Goal: Task Accomplishment & Management: Use online tool/utility

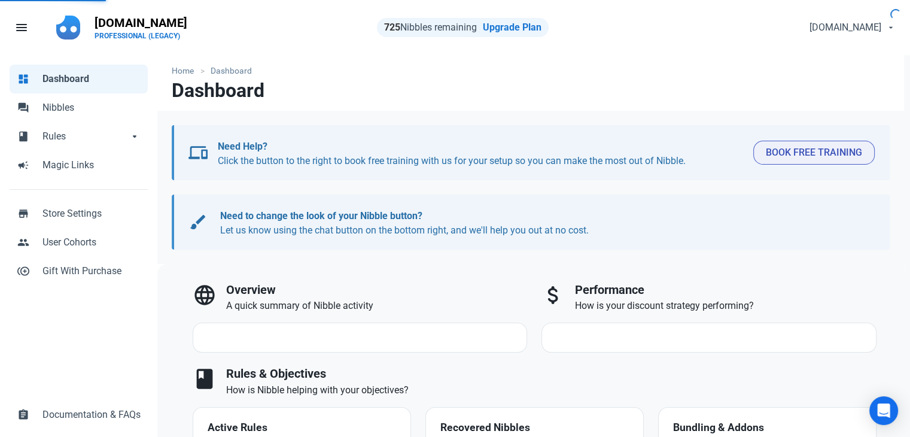
select select "7d"
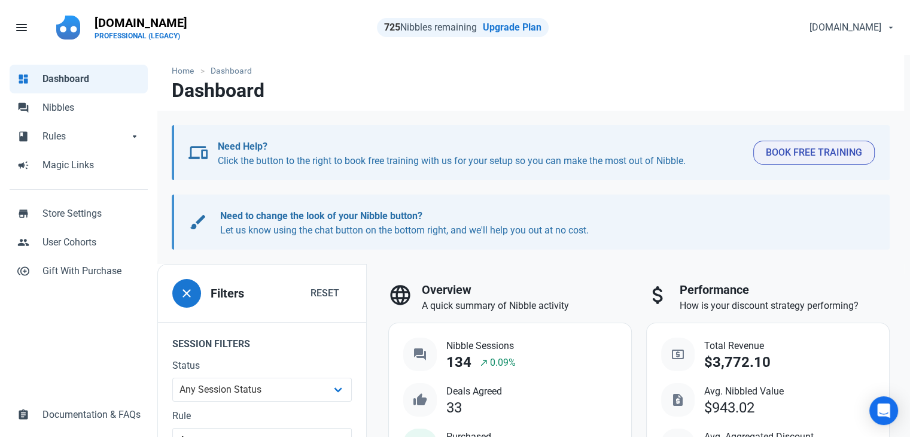
click at [12, 337] on div "dashboard Dashboard forum Nibbles book Rules book Rules arrow_drop_down book Ru…" at bounding box center [78, 246] width 157 height 383
click at [106, 112] on span "Nibbles" at bounding box center [91, 107] width 98 height 14
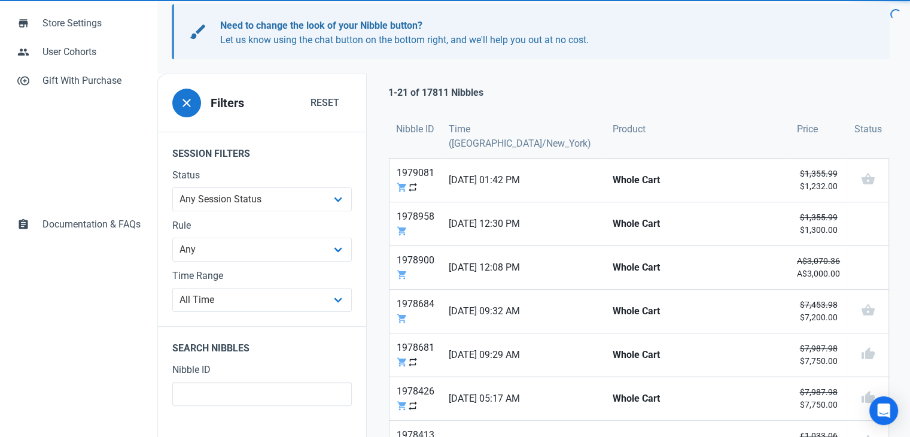
scroll to position [218, 0]
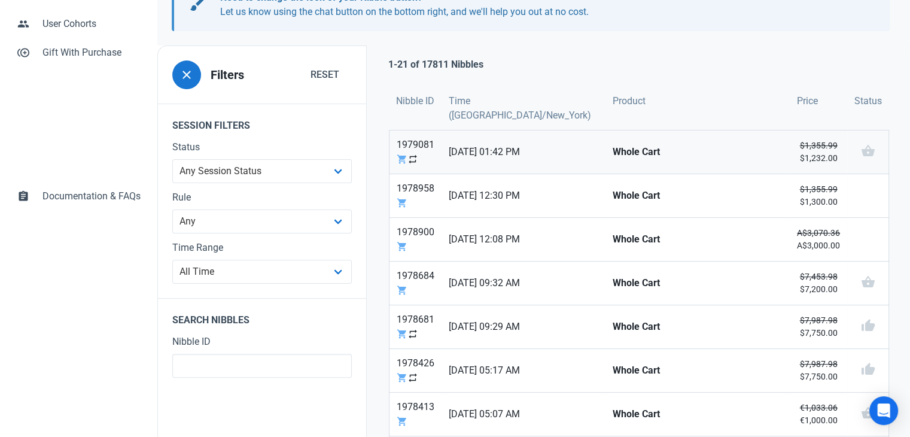
click at [613, 153] on strong "Whole Cart" at bounding box center [698, 152] width 170 height 14
click at [605, 205] on link "Whole Cart" at bounding box center [697, 195] width 184 height 43
click at [613, 232] on strong "Whole Cart" at bounding box center [698, 239] width 170 height 14
click at [605, 333] on link "Whole Cart" at bounding box center [697, 326] width 184 height 43
click at [613, 368] on strong "Whole Cart" at bounding box center [698, 370] width 170 height 14
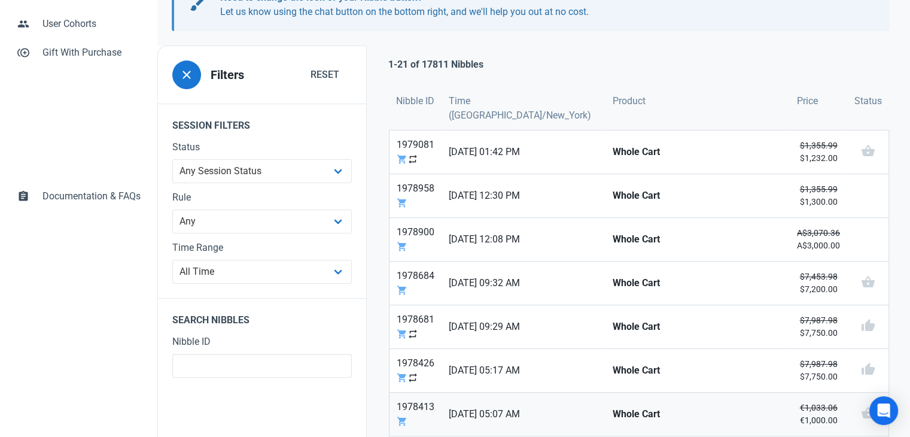
click at [613, 412] on strong "Whole Cart" at bounding box center [698, 414] width 170 height 14
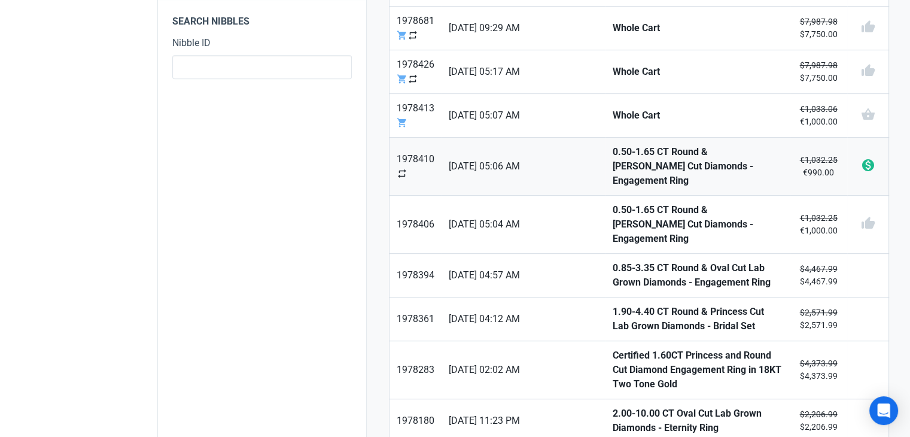
scroll to position [517, 0]
click at [637, 142] on link "0.50-1.65 CT Round & Ascher Cut Diamonds - Engagement Ring" at bounding box center [697, 165] width 184 height 57
click at [613, 208] on strong "0.50-1.65 CT Round & Ascher Cut Diamonds - Engagement Ring" at bounding box center [698, 223] width 170 height 43
click at [613, 260] on strong "0.85-3.35 CT Round & Oval Cut Lab Grown Diamonds - Engagement Ring" at bounding box center [698, 274] width 170 height 29
click at [613, 304] on strong "1.90-4.40 CT Round & Princess Cut Lab Grown Diamonds - Bridal Set" at bounding box center [698, 318] width 170 height 29
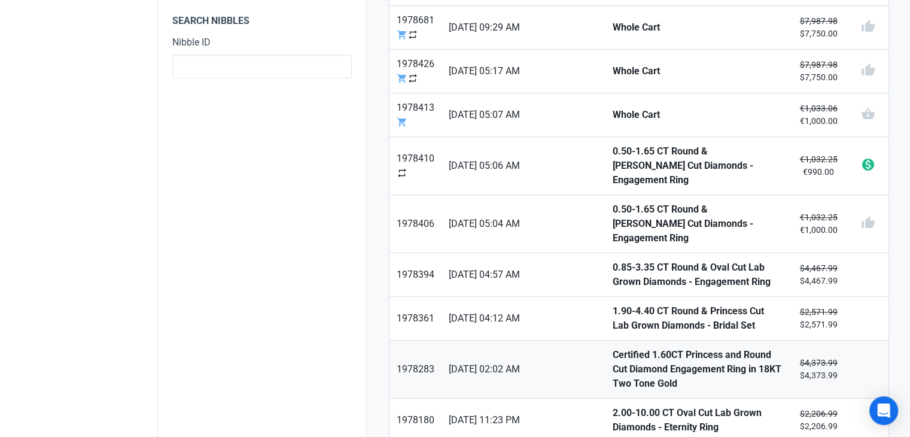
click at [613, 348] on strong "Certified 1.60CT Princess and Round Cut Diamond Engagement Ring in 18KT Two Ton…" at bounding box center [698, 369] width 170 height 43
click at [613, 406] on strong "2.00-10.00 CT Oval Cut Lab Grown Diamonds - Eternity Ring" at bounding box center [698, 420] width 170 height 29
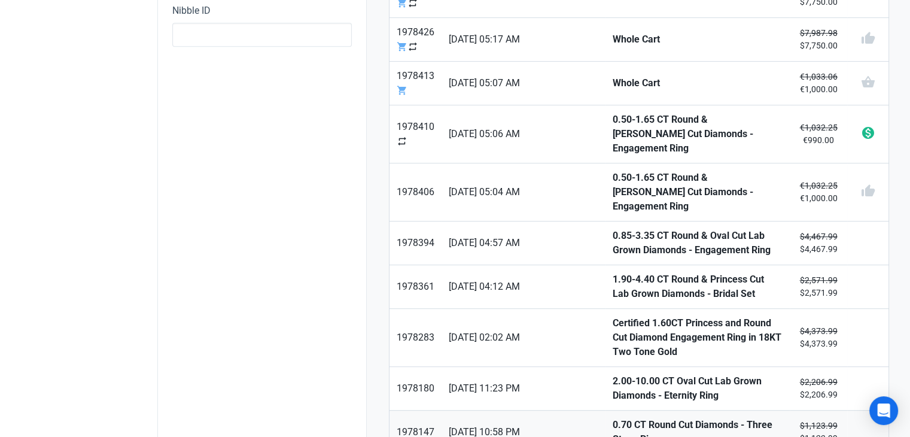
scroll to position [577, 0]
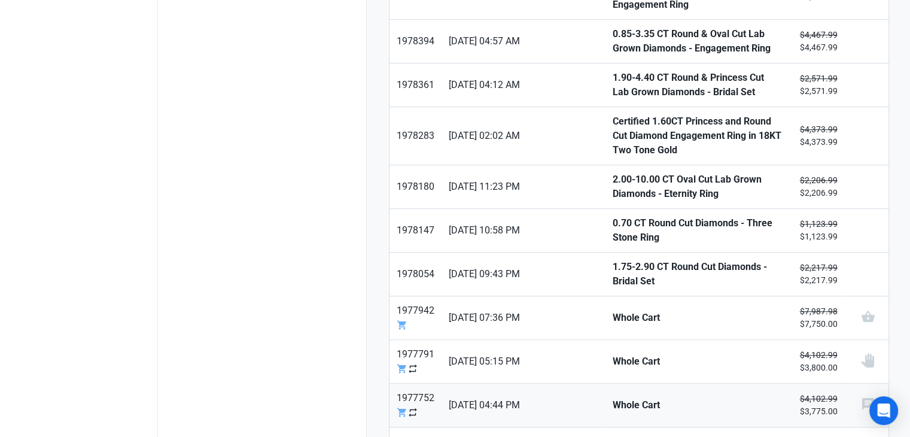
scroll to position [757, 0]
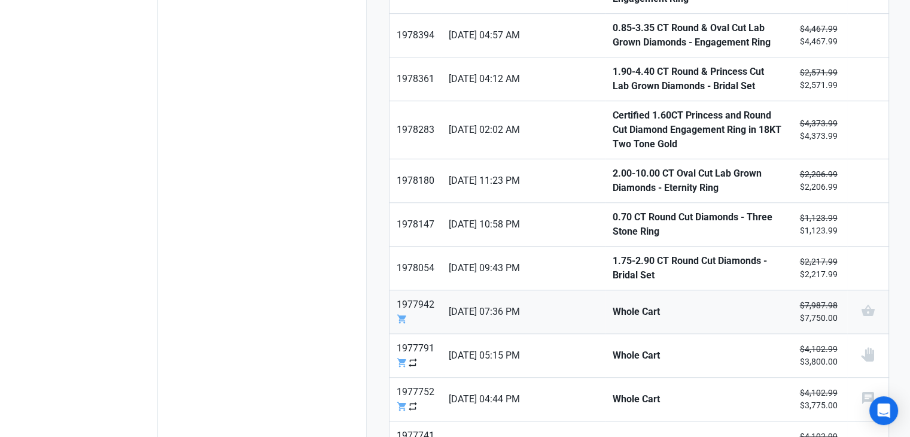
click at [613, 290] on link "Whole Cart" at bounding box center [697, 311] width 184 height 43
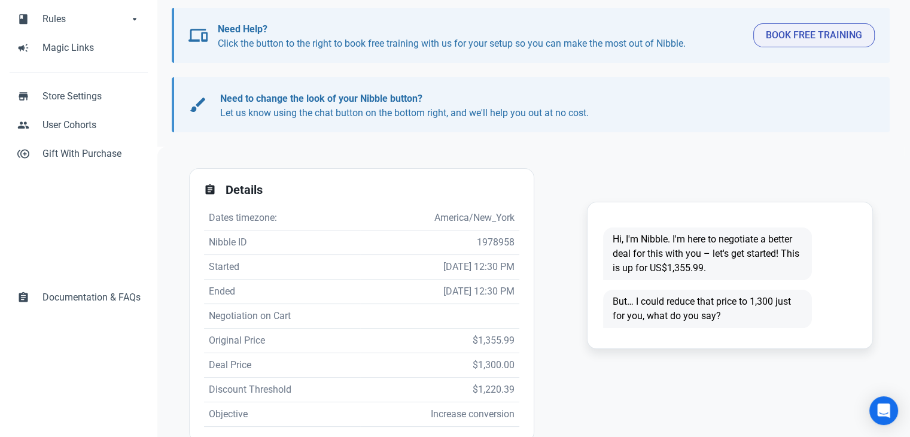
scroll to position [120, 0]
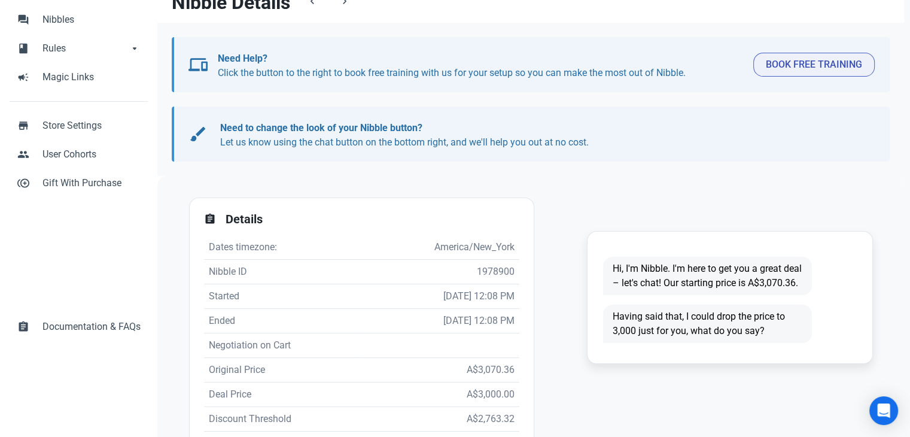
scroll to position [179, 0]
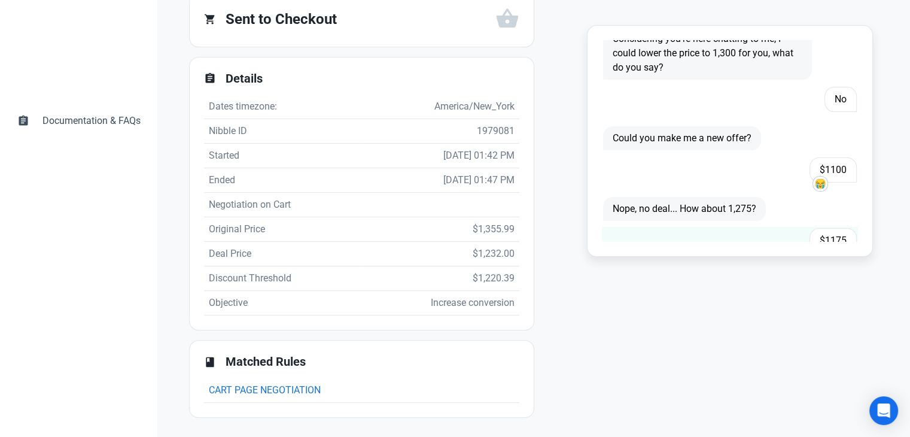
scroll to position [239, 0]
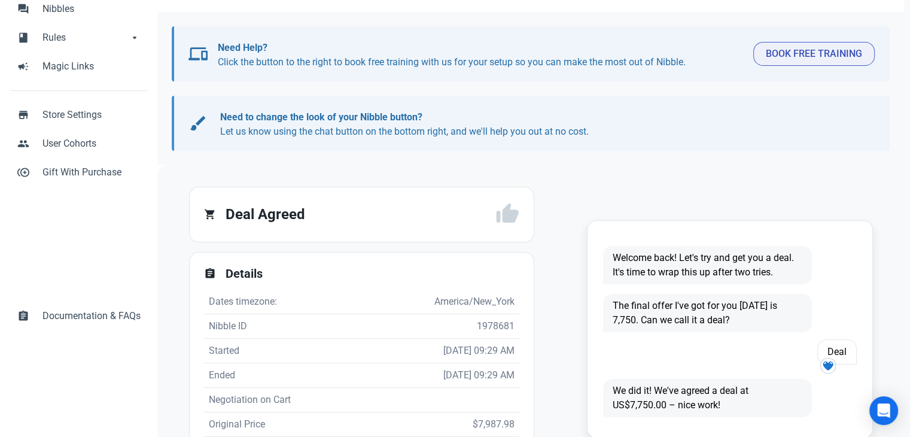
scroll to position [179, 0]
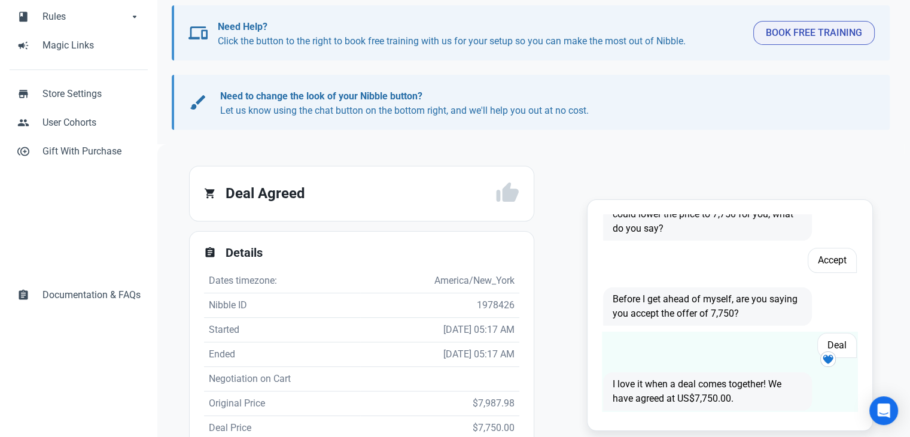
scroll to position [294, 0]
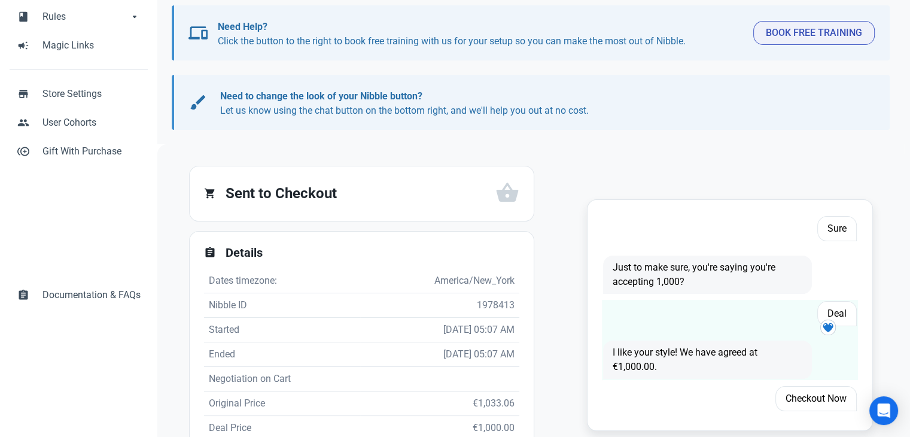
scroll to position [239, 0]
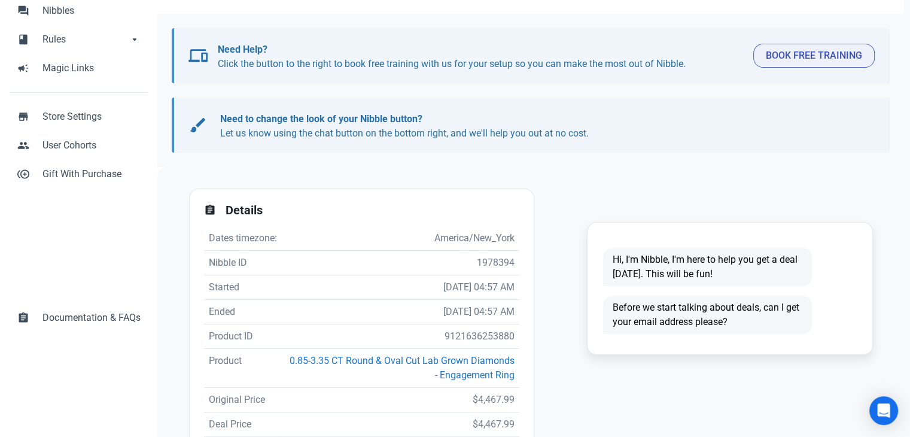
scroll to position [179, 0]
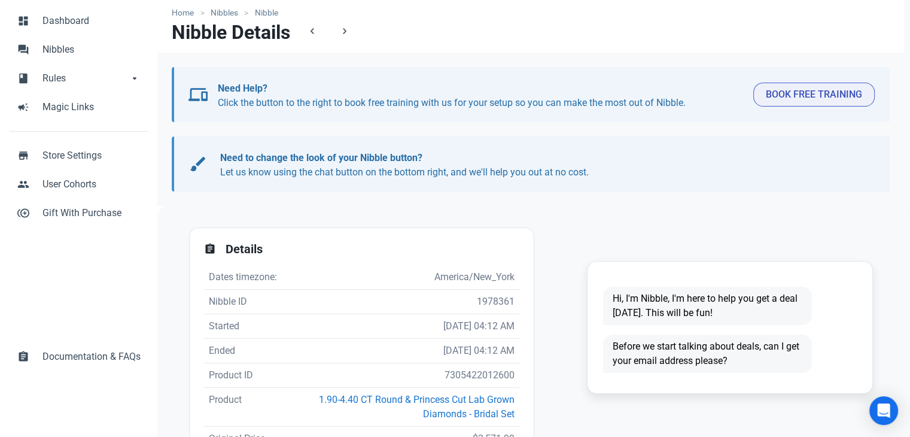
scroll to position [239, 0]
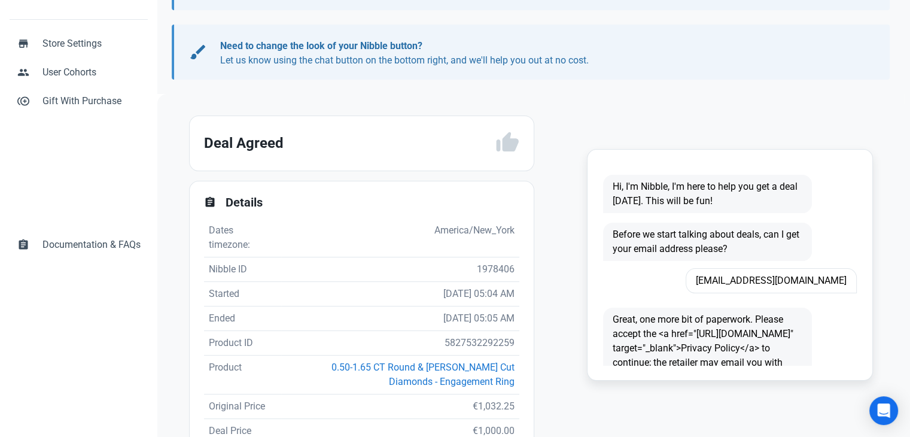
scroll to position [299, 0]
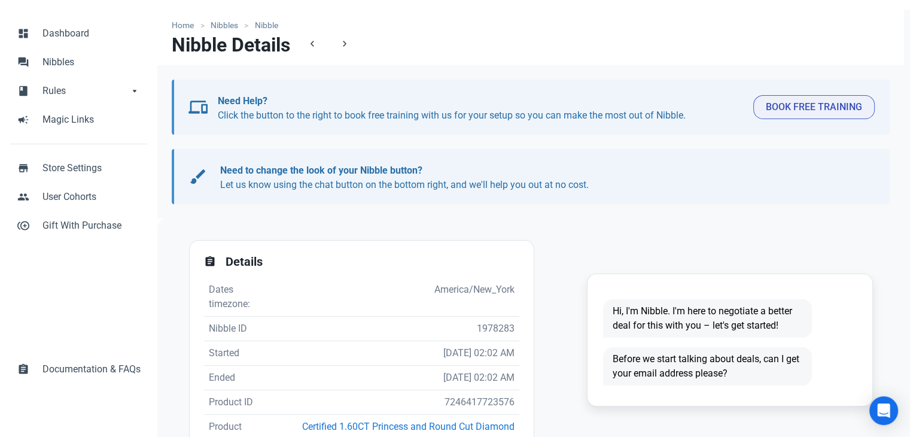
scroll to position [179, 0]
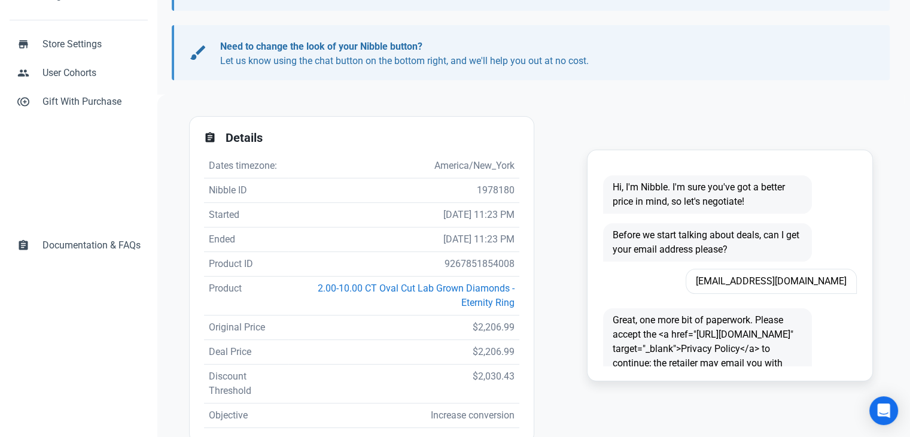
scroll to position [239, 0]
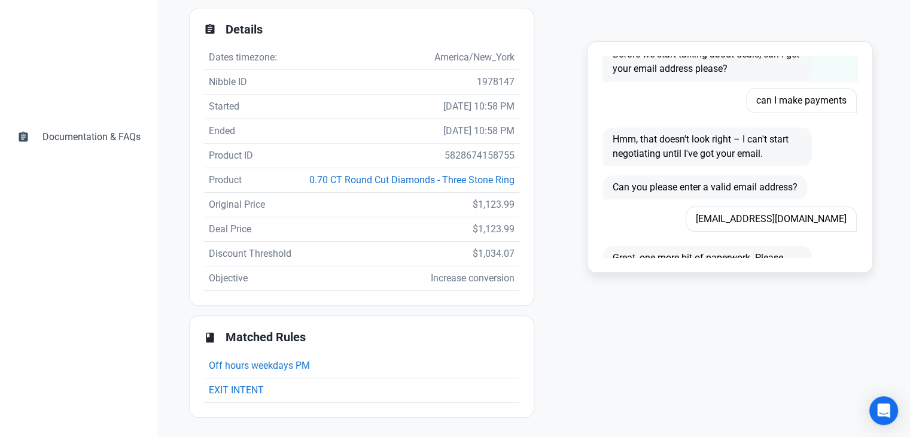
scroll to position [120, 0]
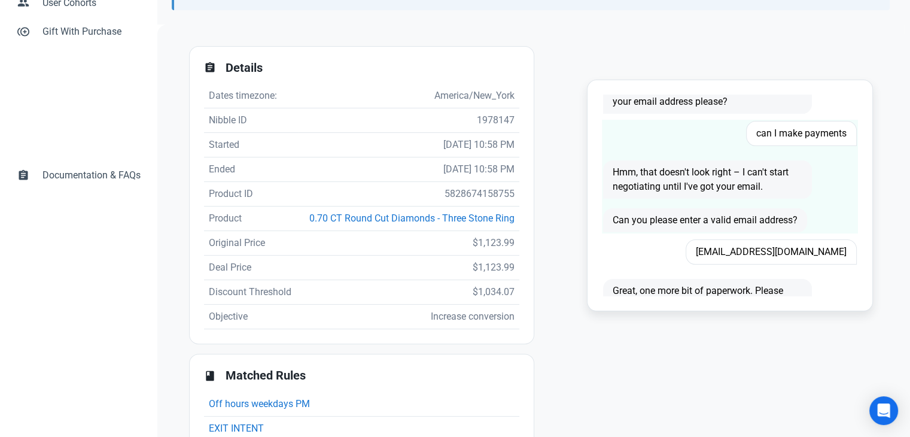
scroll to position [162, 0]
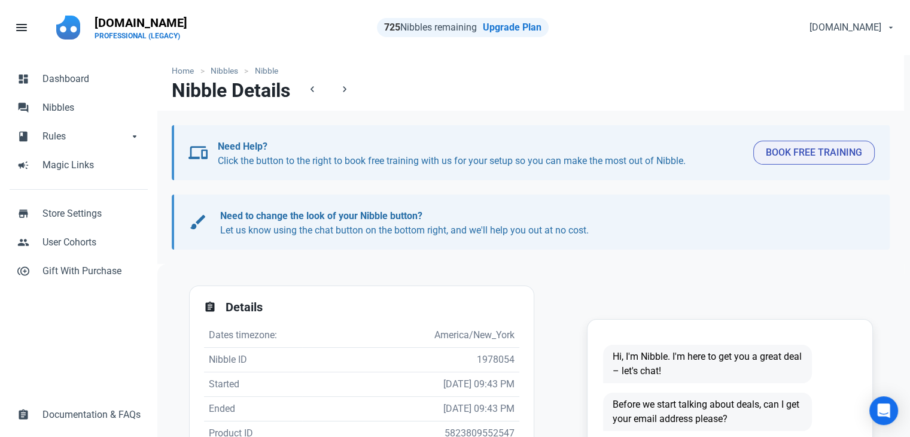
scroll to position [179, 0]
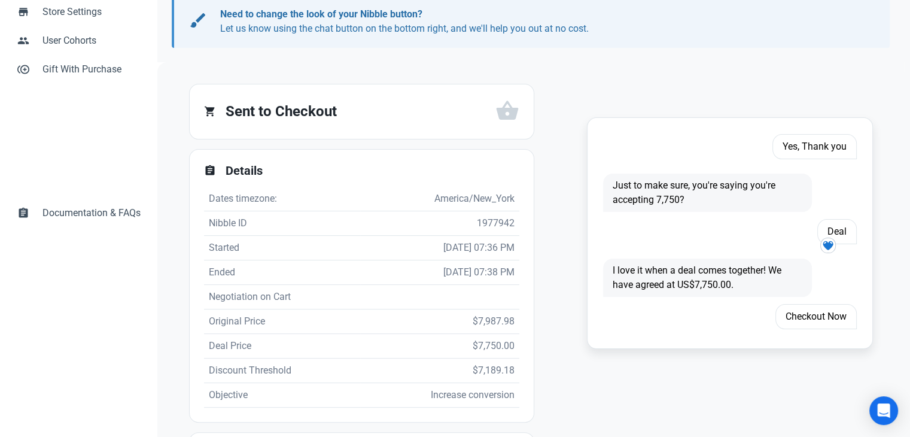
scroll to position [294, 0]
